Goal: Find specific page/section: Find specific page/section

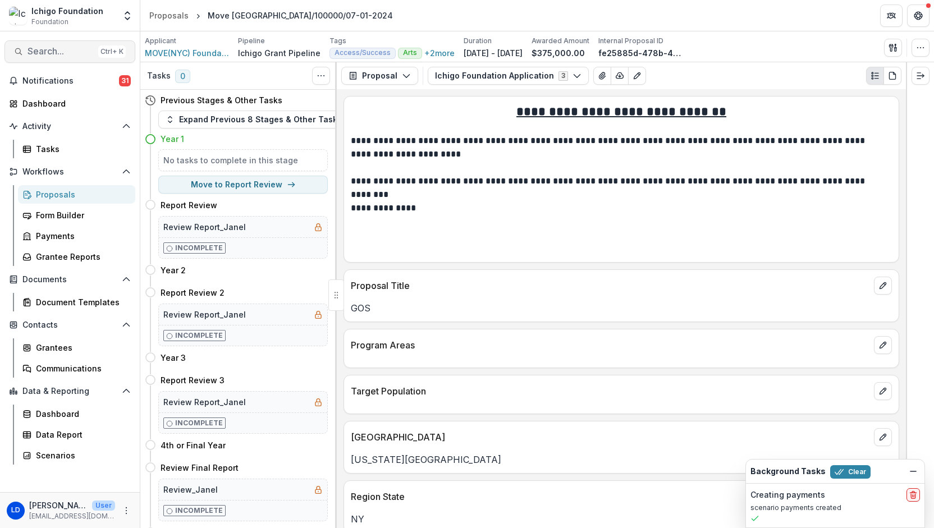
click at [53, 53] on span "Search..." at bounding box center [61, 51] width 66 height 11
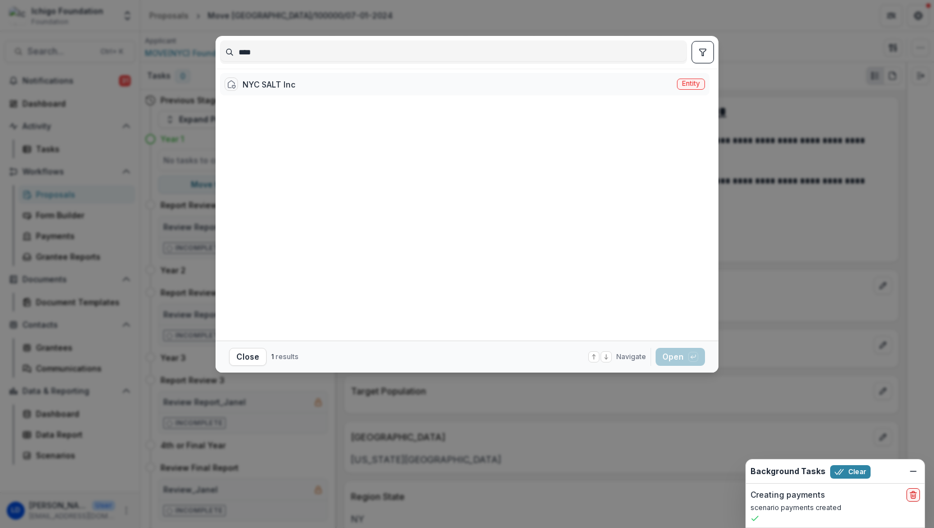
type input "****"
click at [261, 79] on div "NYC SALT Inc" at bounding box center [269, 85] width 53 height 12
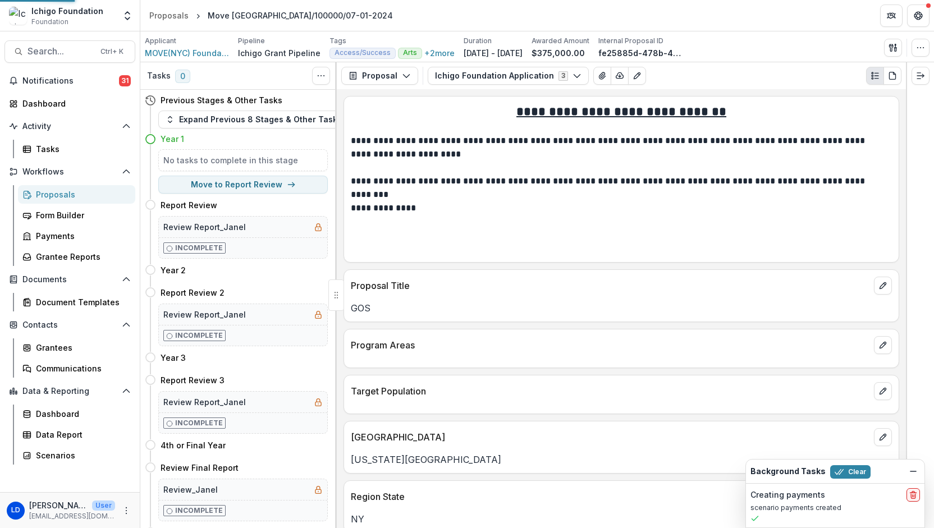
click at [261, 78] on div "NYC SALT Inc Entity" at bounding box center [346, 204] width 244 height 269
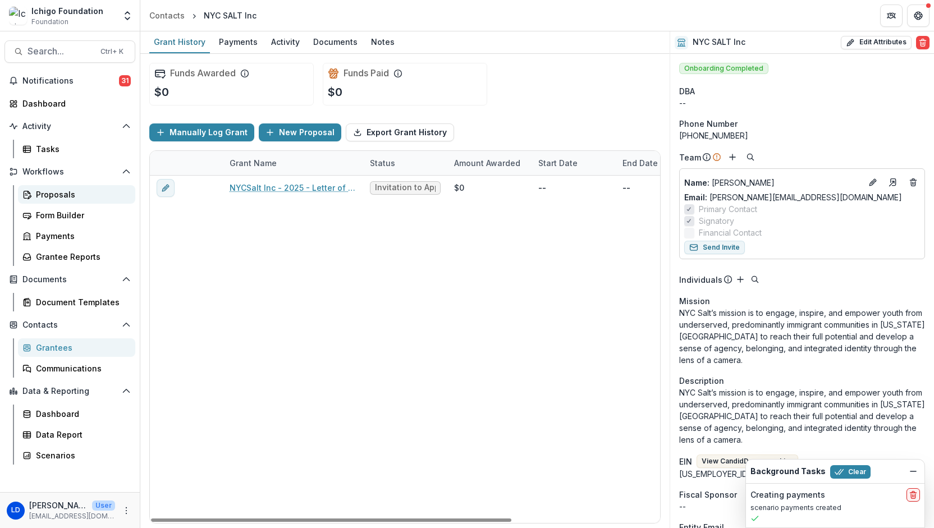
click at [69, 197] on div "Proposals" at bounding box center [81, 195] width 90 height 12
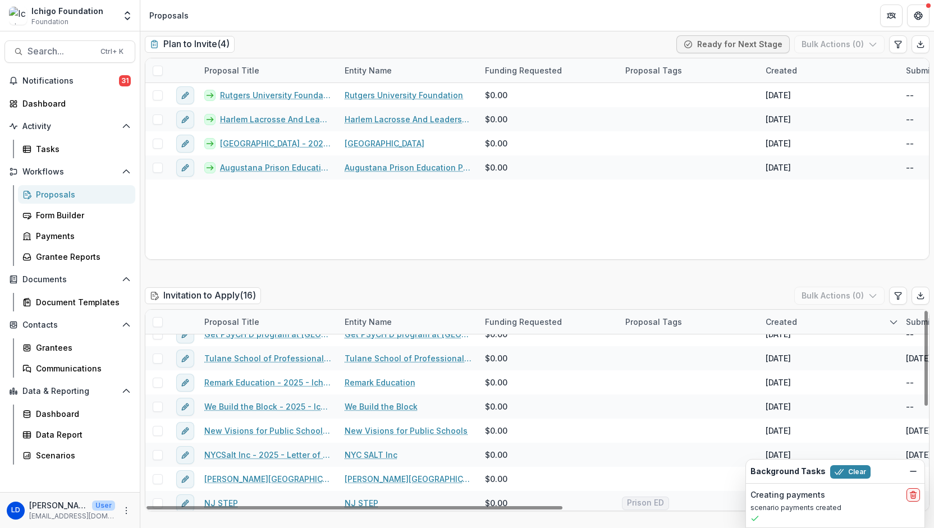
scroll to position [209, 0]
